Goal: Task Accomplishment & Management: Manage account settings

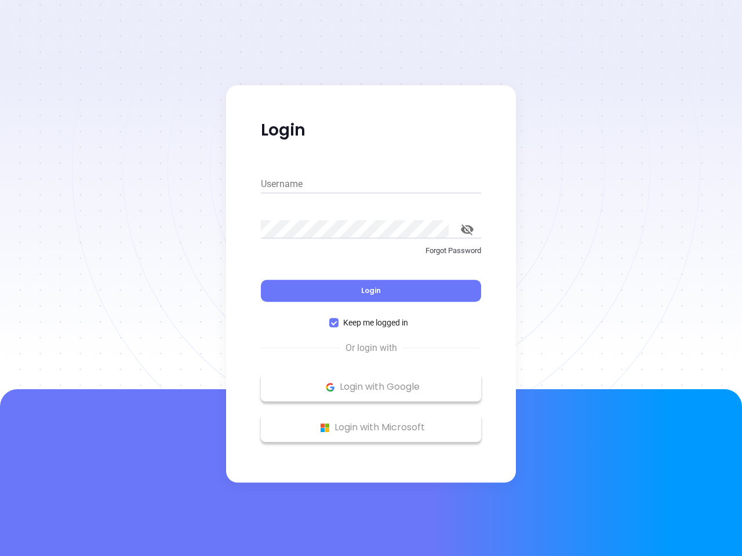
click at [371, 278] on div "Login" at bounding box center [371, 284] width 220 height 36
click at [371, 184] on input "Username" at bounding box center [371, 184] width 220 height 19
click at [467, 229] on icon "toggle password visibility" at bounding box center [467, 229] width 13 height 11
click at [371, 291] on span "Login" at bounding box center [371, 291] width 20 height 10
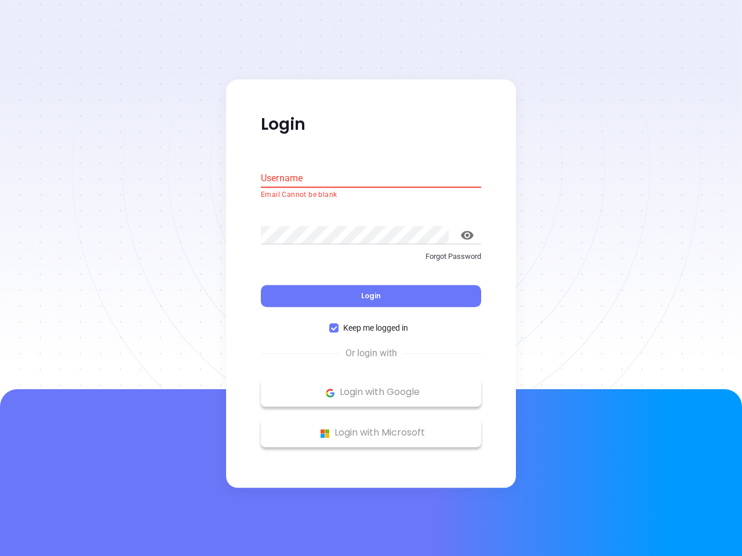
click at [371, 323] on span "Keep me logged in" at bounding box center [375, 328] width 74 height 13
click at [338, 324] on input "Keep me logged in" at bounding box center [333, 328] width 9 height 9
checkbox input "false"
click at [371, 387] on p "Login with Google" at bounding box center [370, 392] width 209 height 17
click at [371, 428] on p "Login with Microsoft" at bounding box center [370, 433] width 209 height 17
